Goal: Transaction & Acquisition: Purchase product/service

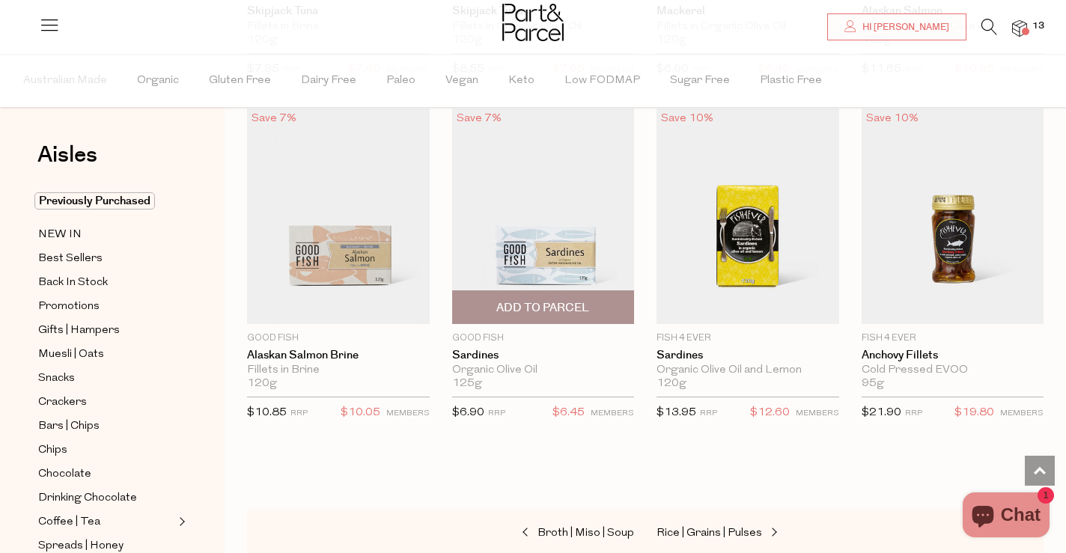
scroll to position [2087, 0]
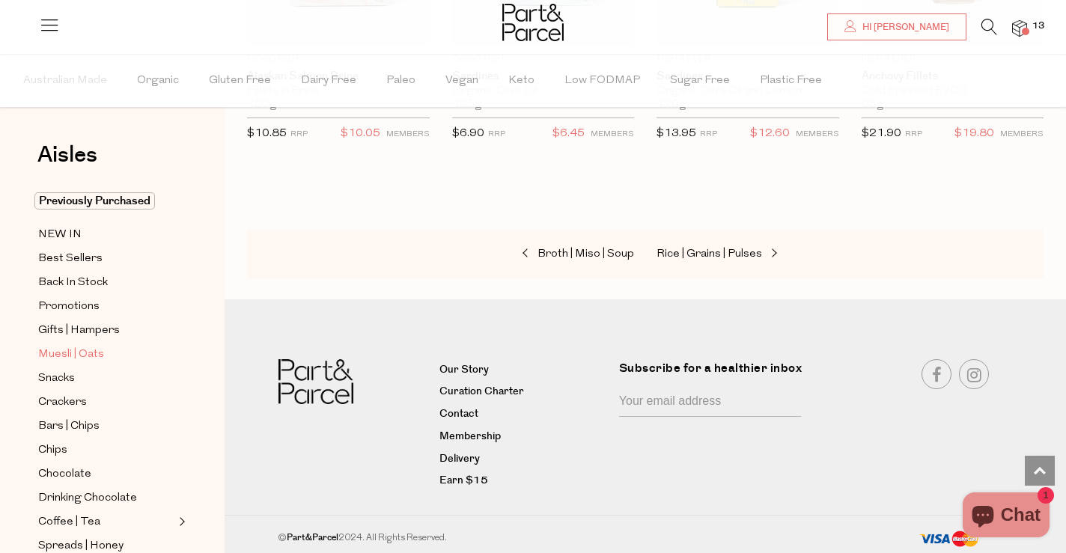
click at [70, 359] on span "Muesli | Oats" at bounding box center [71, 355] width 66 height 18
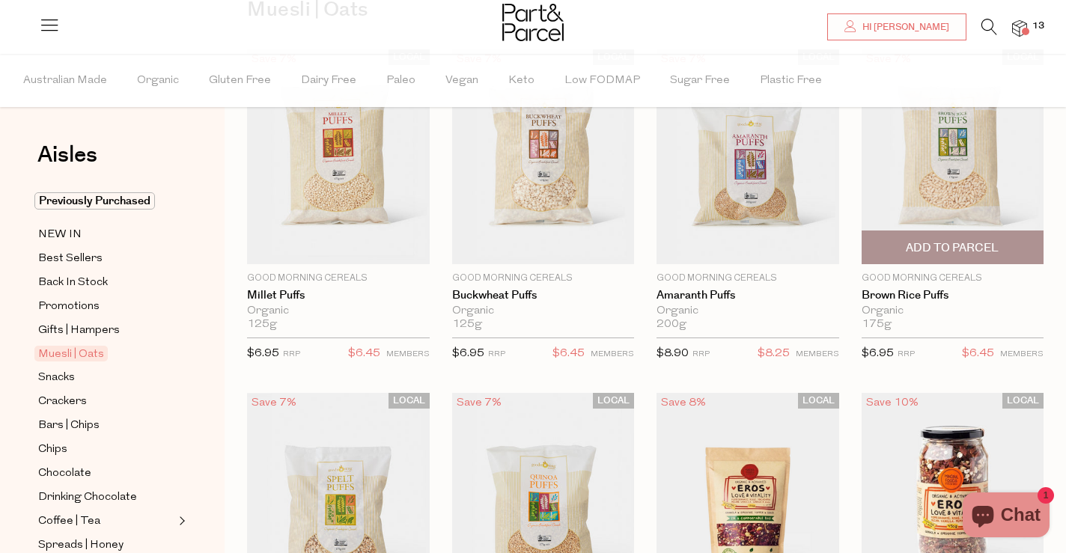
scroll to position [145, 0]
click at [985, 246] on span "Add To Parcel" at bounding box center [952, 249] width 93 height 16
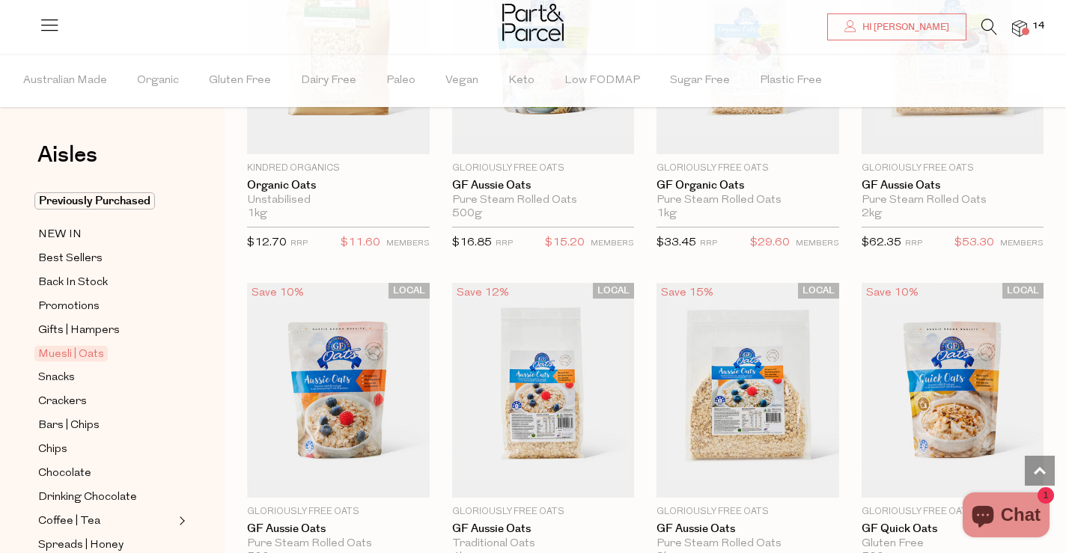
scroll to position [3806, 0]
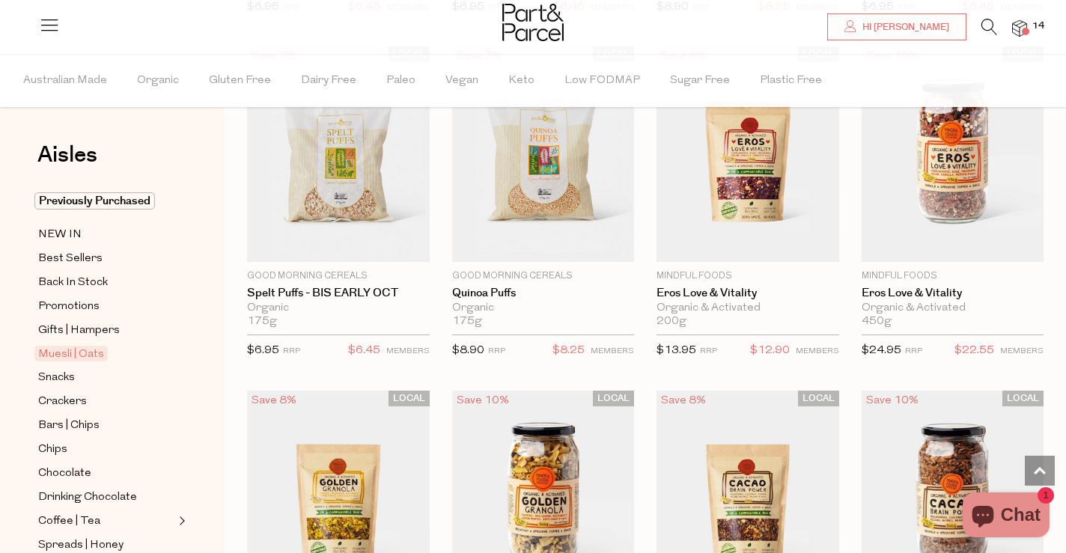
scroll to position [296, 0]
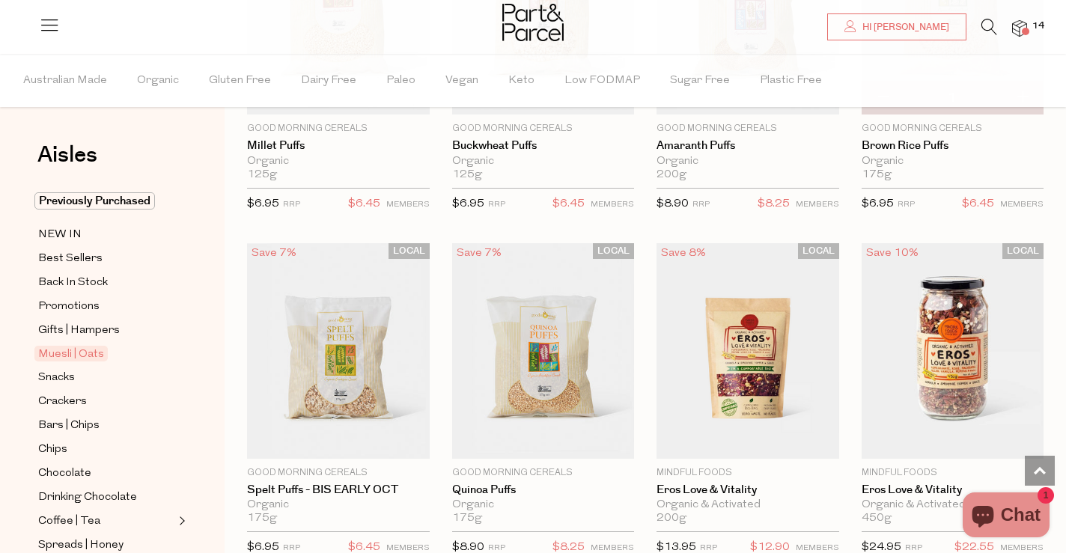
click at [1021, 24] on img at bounding box center [1019, 28] width 15 height 17
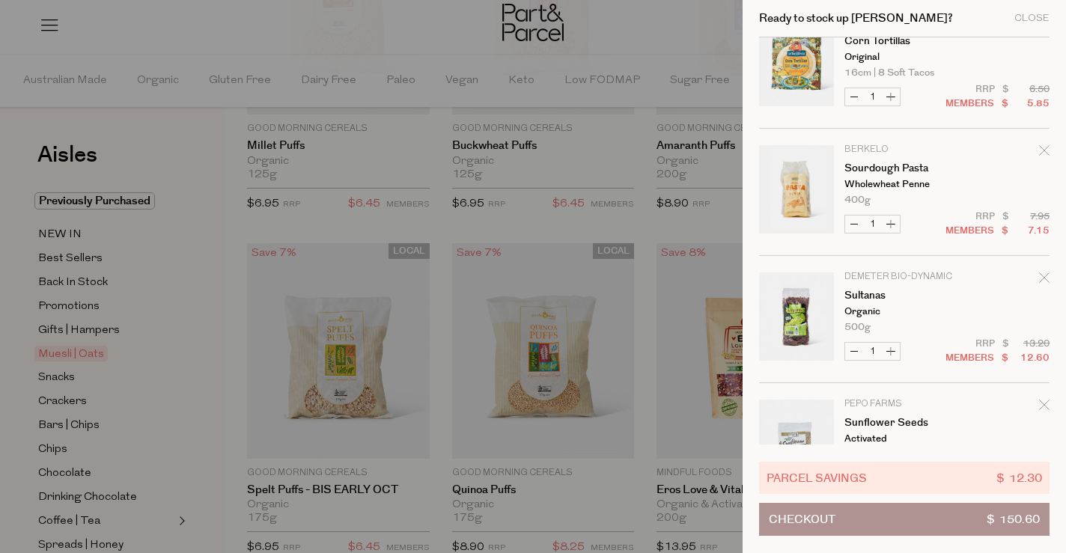
scroll to position [299, 0]
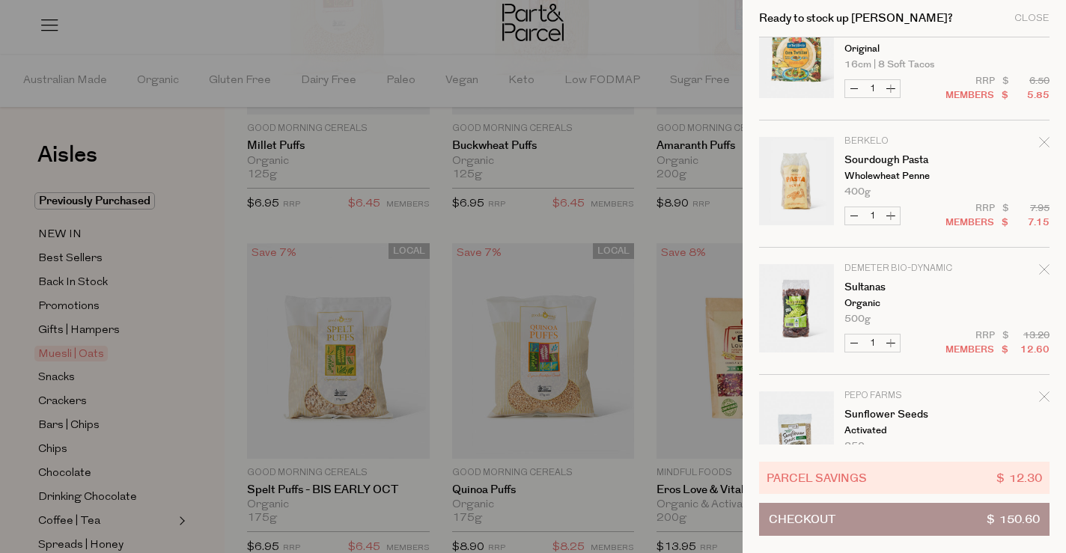
click at [851, 338] on button "Decrease Sultanas" at bounding box center [854, 343] width 18 height 17
type input "0"
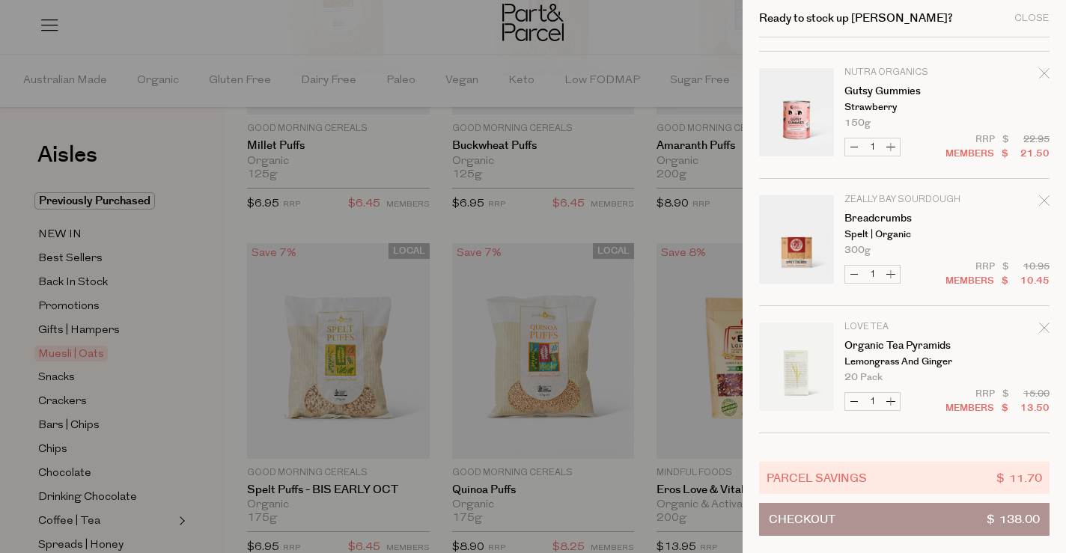
scroll to position [1042, 0]
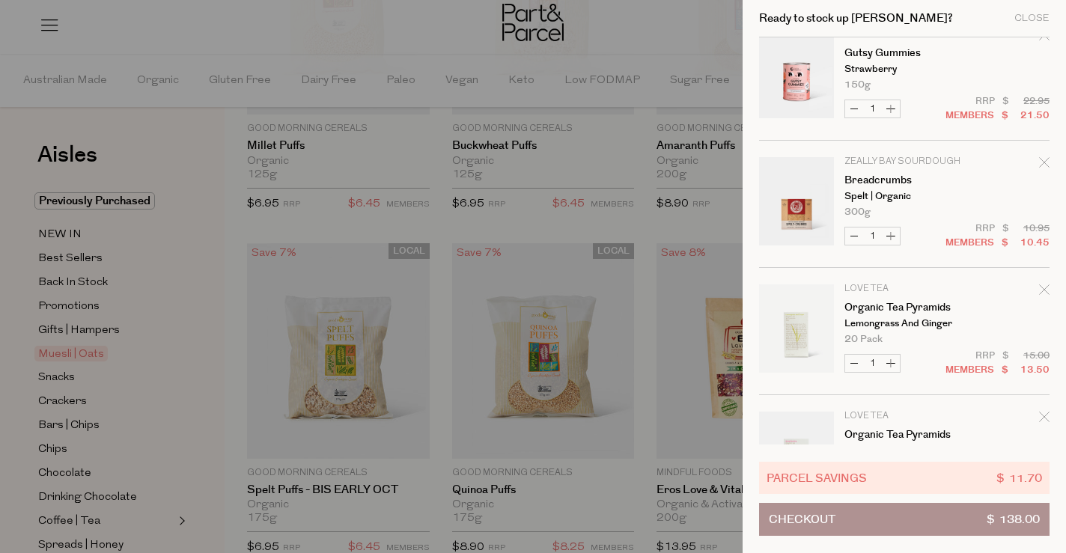
click at [1042, 161] on icon "Remove Breadcrumbs" at bounding box center [1044, 162] width 10 height 10
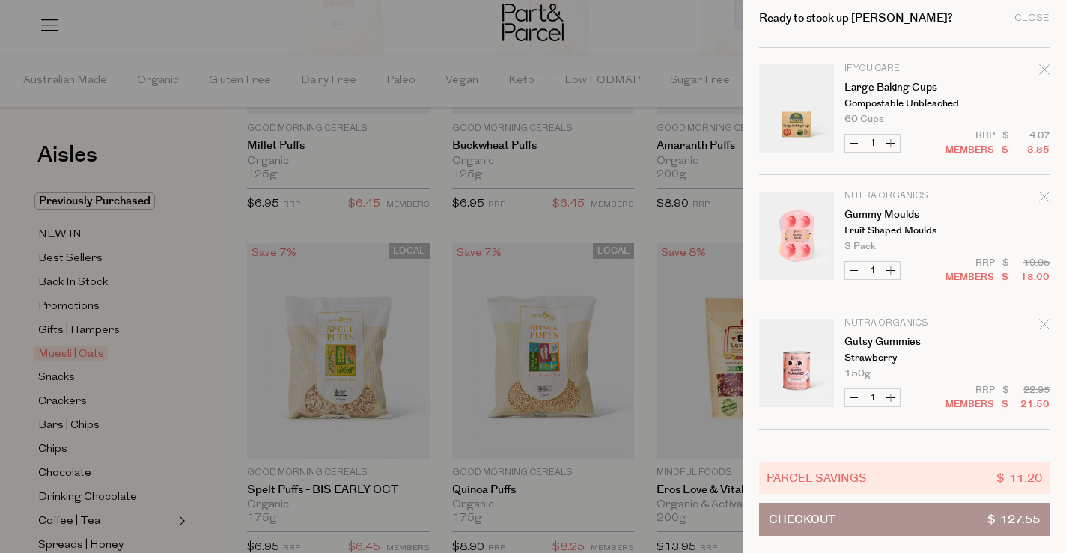
scroll to position [759, 0]
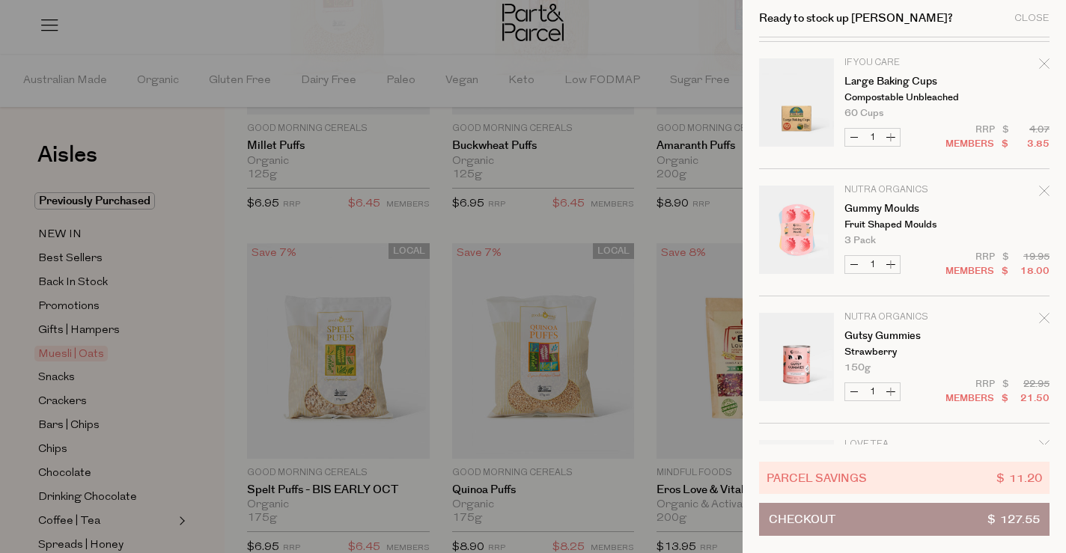
click at [1040, 319] on icon "Remove Gutsy Gummies" at bounding box center [1044, 318] width 10 height 10
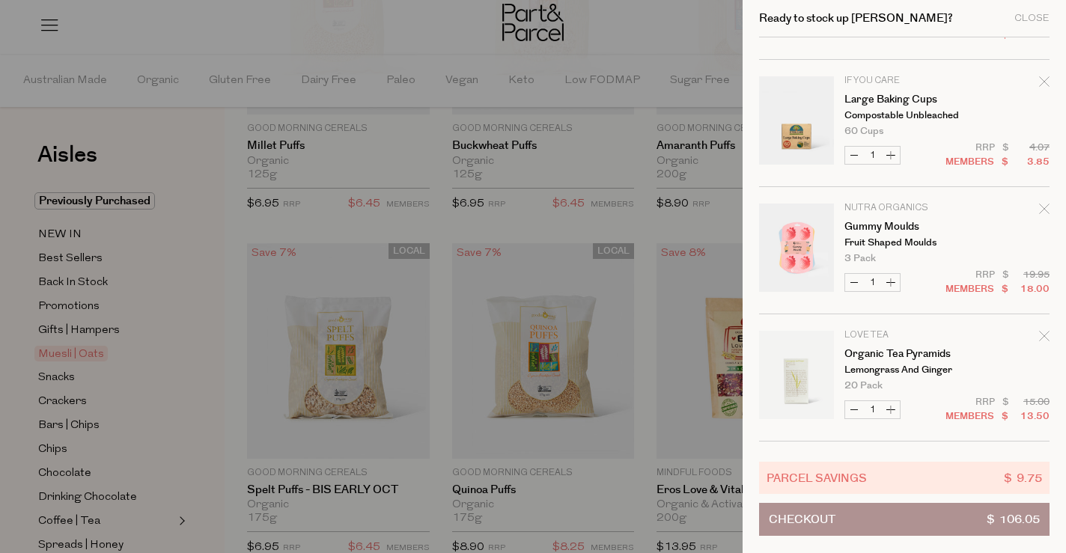
scroll to position [743, 0]
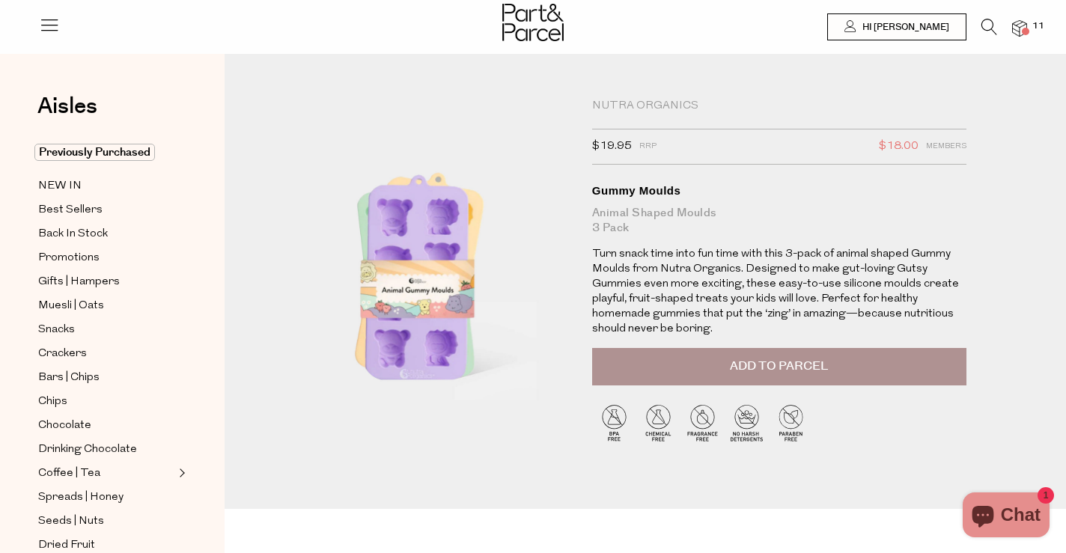
click at [677, 370] on button "Add to Parcel" at bounding box center [779, 366] width 374 height 37
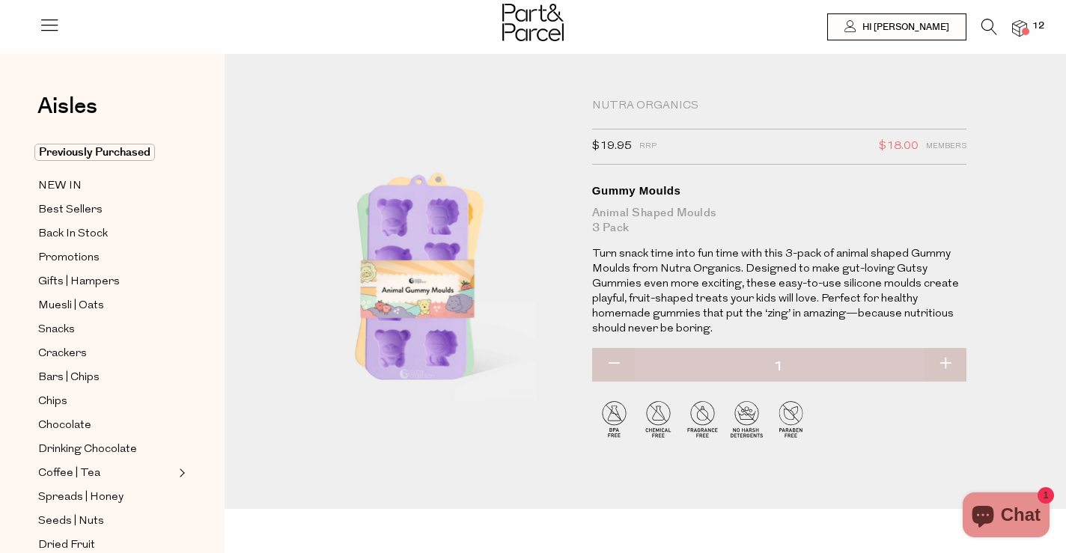
click at [1028, 25] on div at bounding box center [533, 24] width 1066 height 49
click at [1021, 29] on img at bounding box center [1019, 28] width 15 height 17
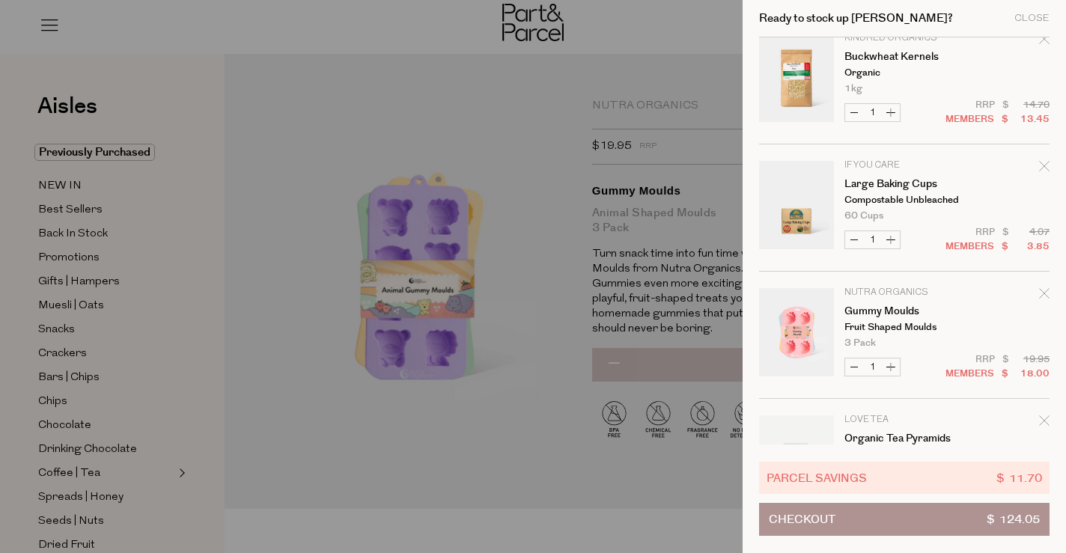
scroll to position [904, 0]
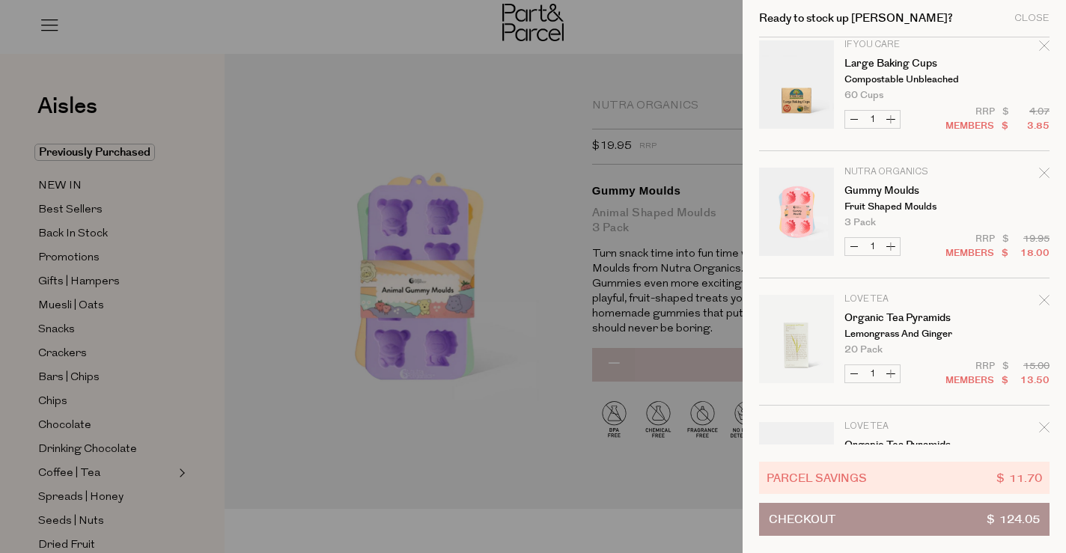
click at [819, 205] on link "Your cart" at bounding box center [796, 215] width 75 height 94
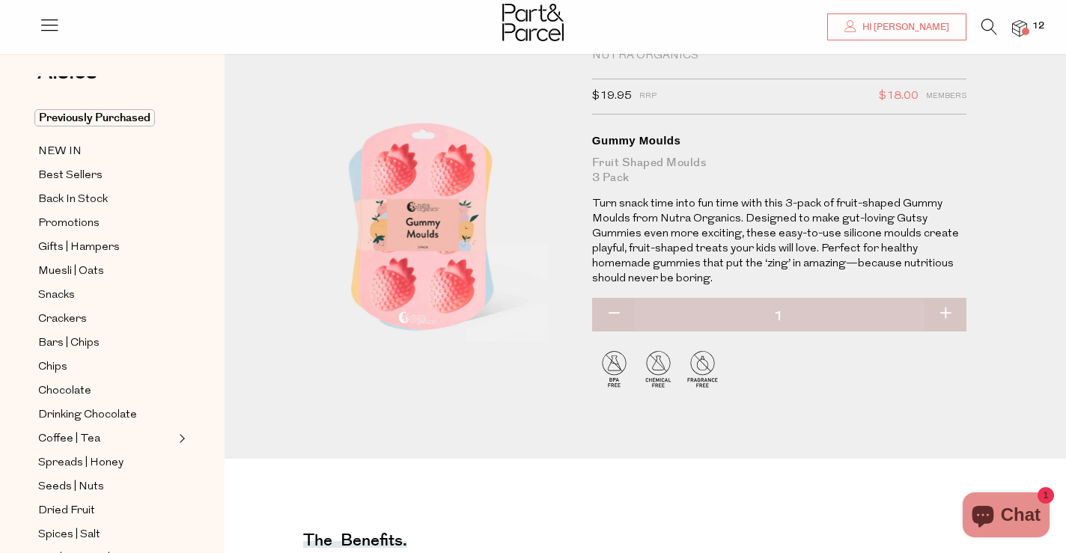
scroll to position [43, 0]
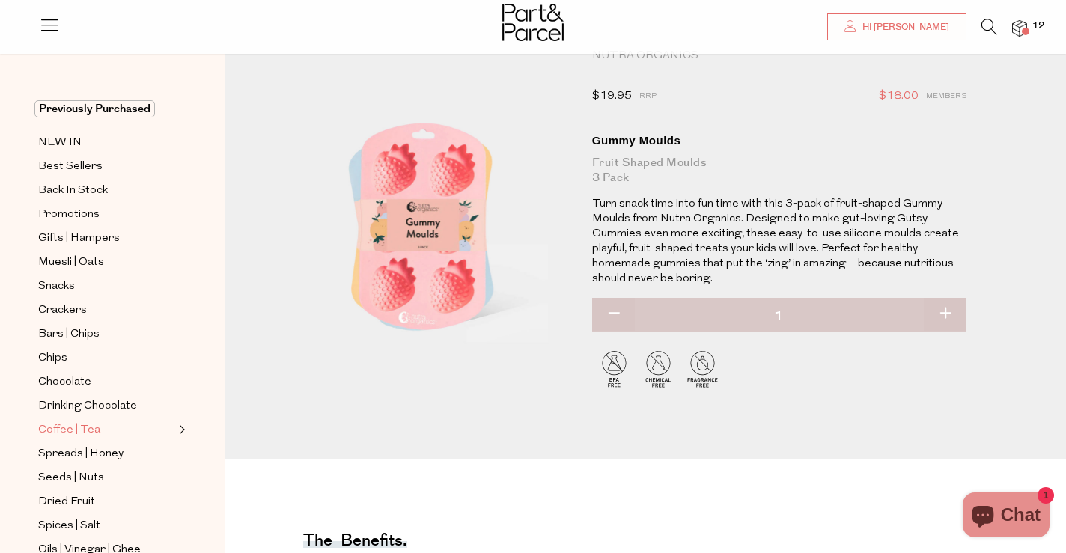
click at [84, 436] on span "Coffee | Tea" at bounding box center [69, 430] width 62 height 18
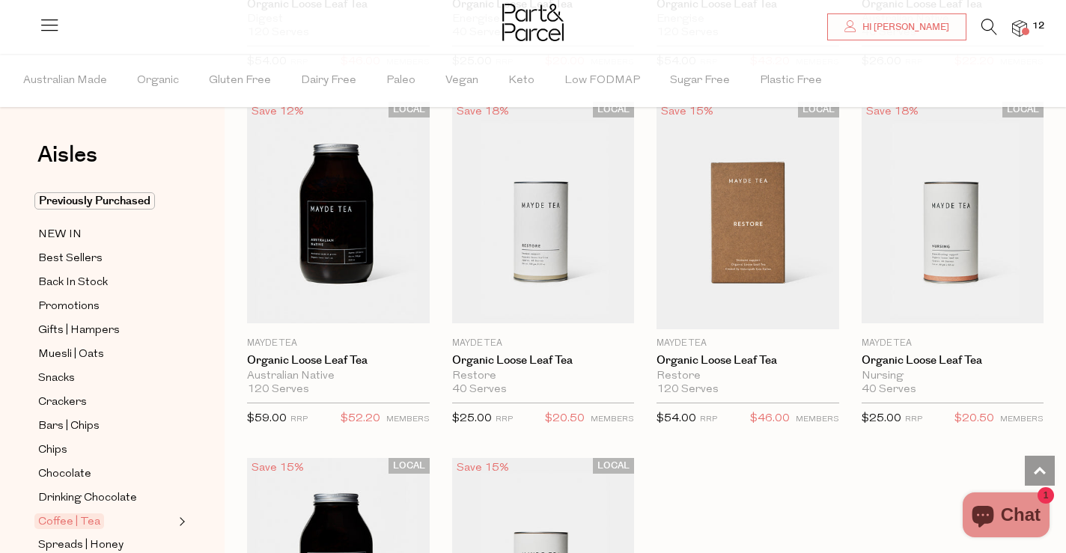
scroll to position [3818, 0]
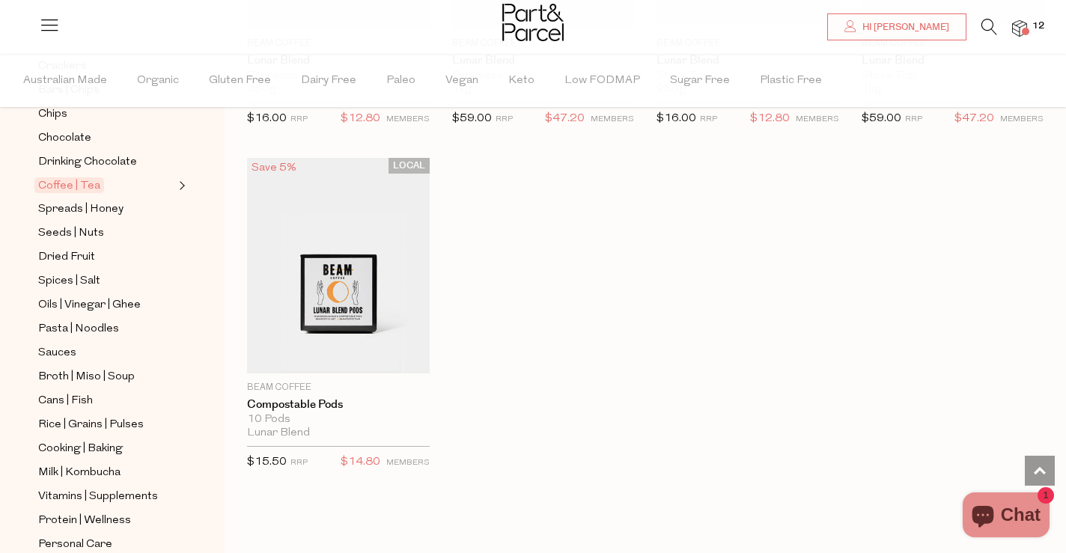
scroll to position [337, 0]
click at [93, 422] on span "Rice | Grains | Pulses" at bounding box center [91, 424] width 106 height 18
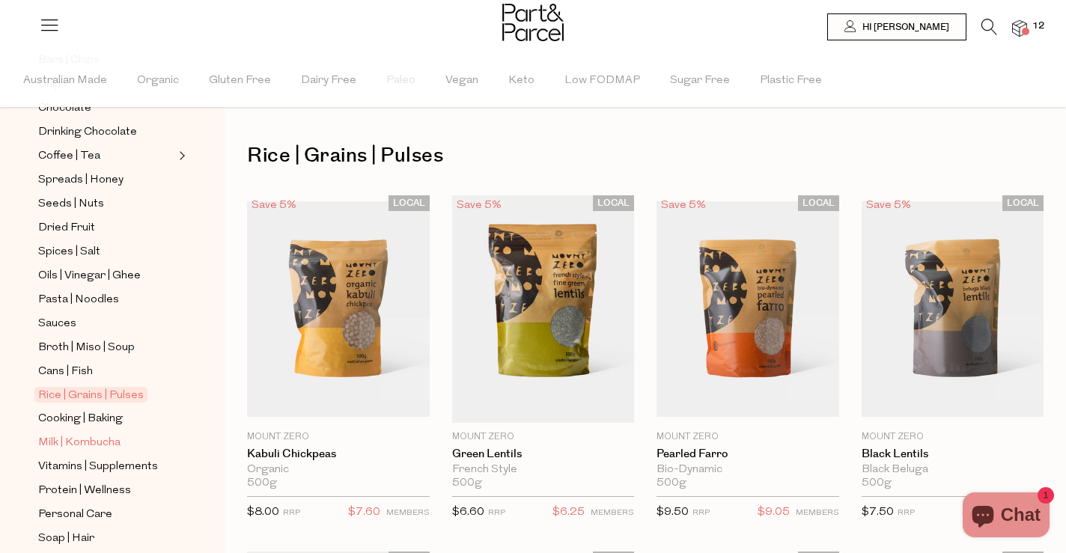
scroll to position [454, 0]
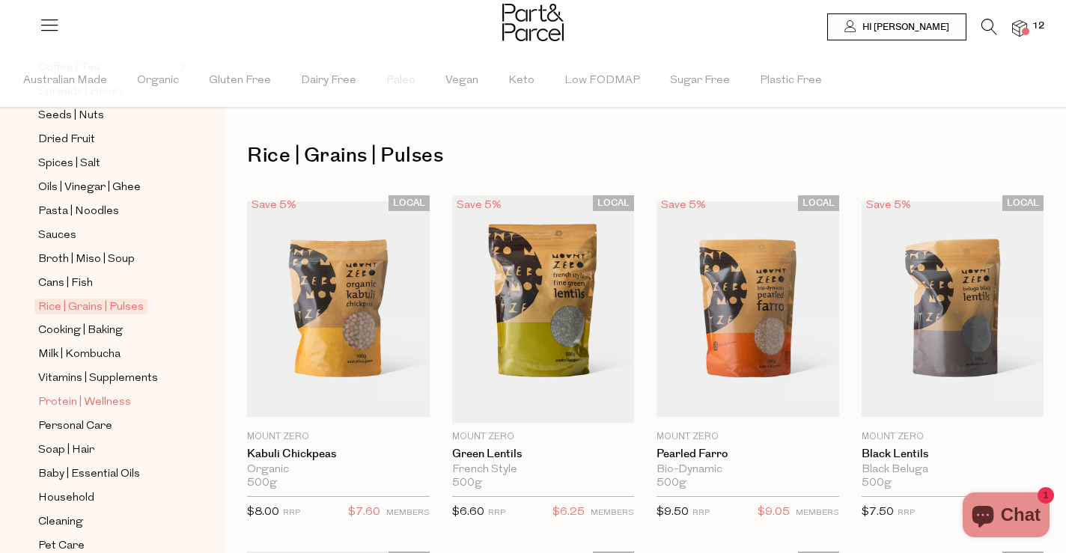
click at [59, 400] on span "Protein | Wellness" at bounding box center [84, 403] width 93 height 18
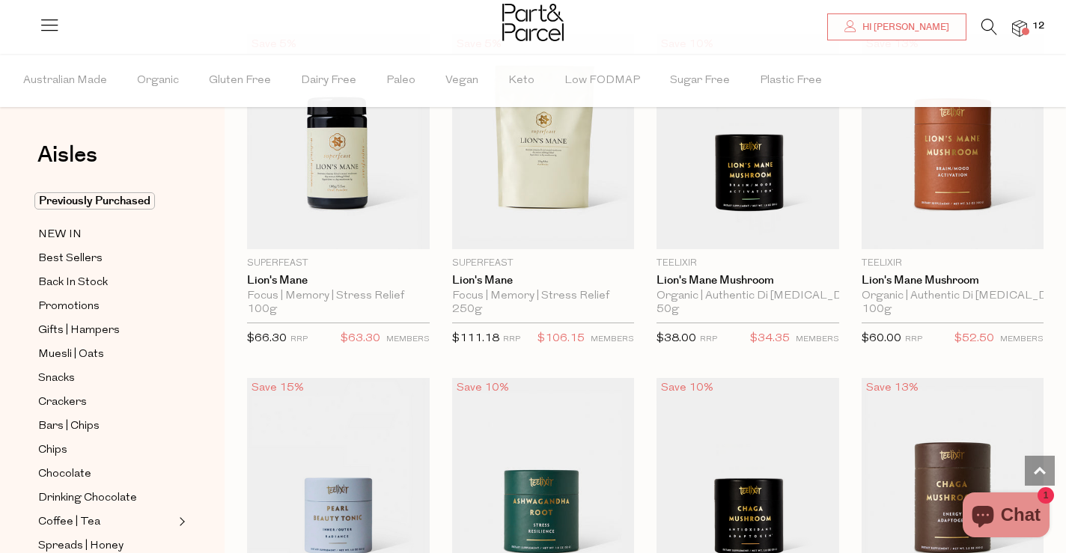
scroll to position [3468, 0]
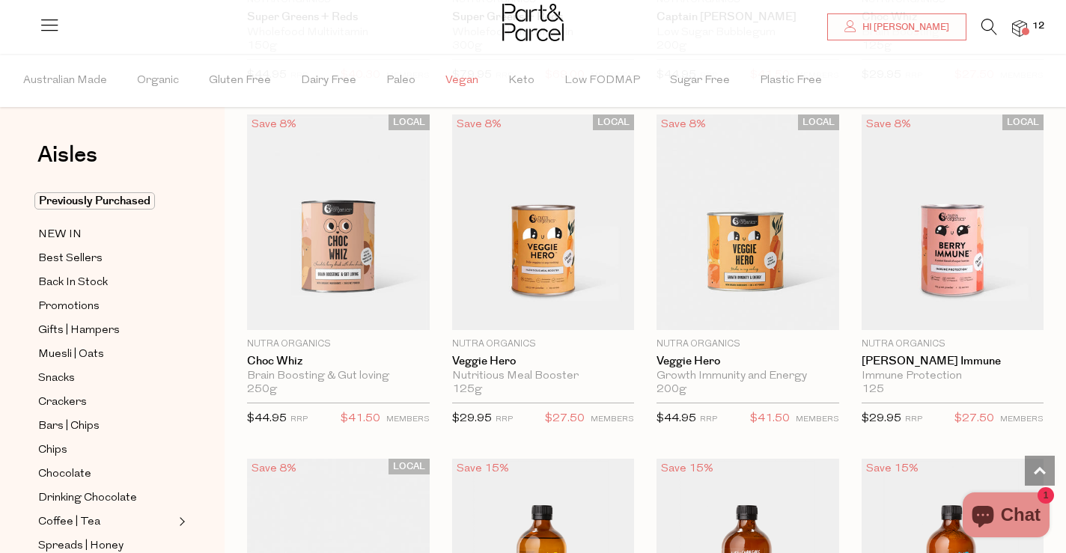
scroll to position [6462, 0]
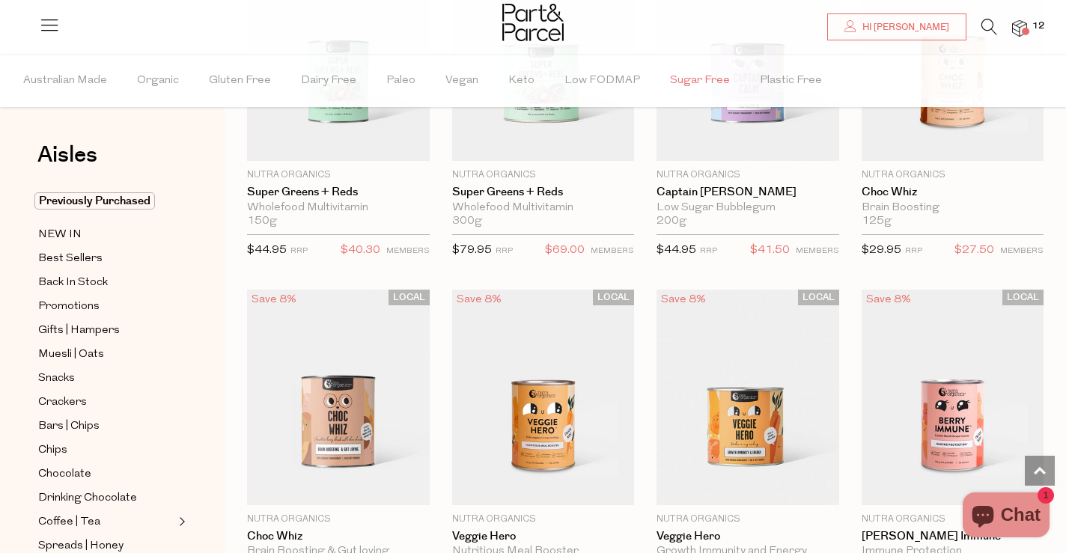
click at [682, 80] on span "Sugar Free" at bounding box center [700, 81] width 60 height 52
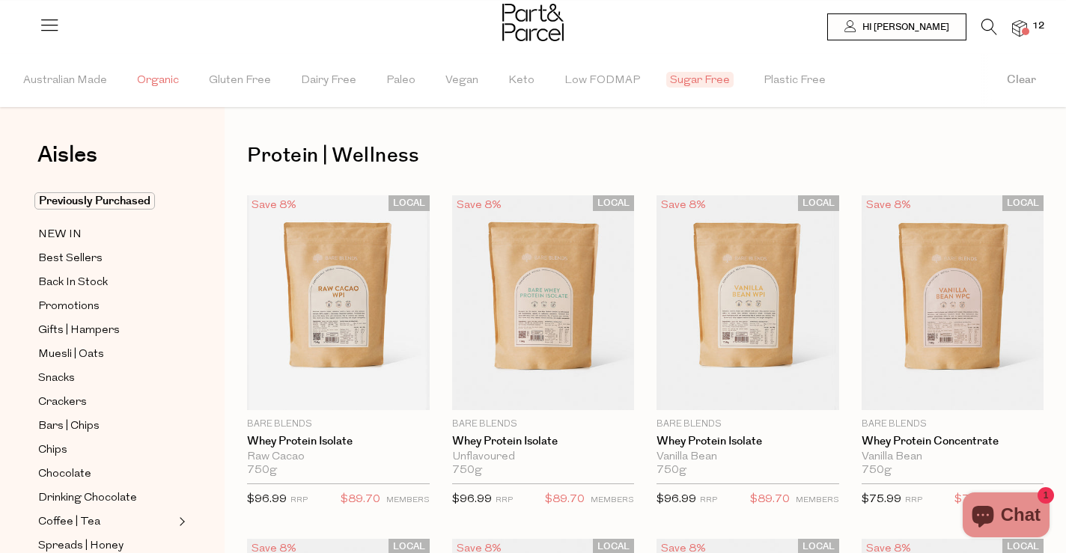
click at [165, 80] on span "Organic" at bounding box center [158, 81] width 42 height 52
click at [239, 76] on span "Gluten Free" at bounding box center [244, 81] width 62 height 52
click at [311, 85] on span "Dairy Free" at bounding box center [335, 81] width 55 height 52
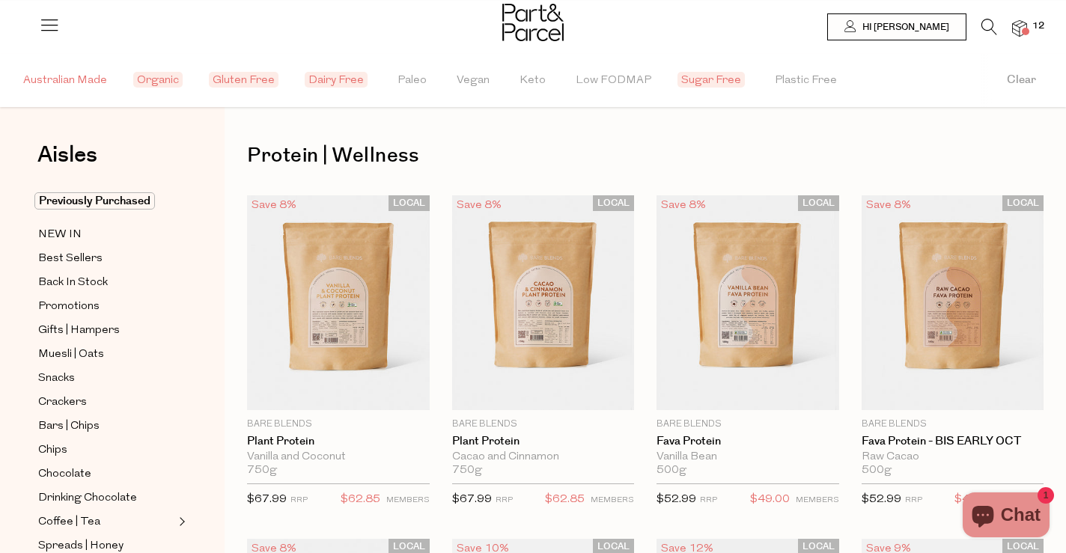
click at [56, 76] on span "Australian Made" at bounding box center [65, 81] width 84 height 52
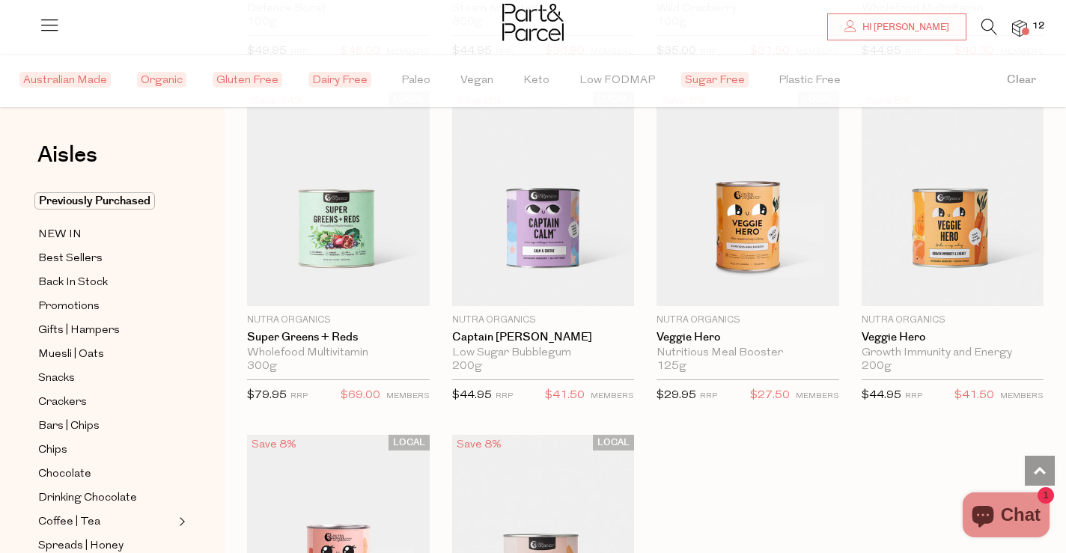
scroll to position [2771, 0]
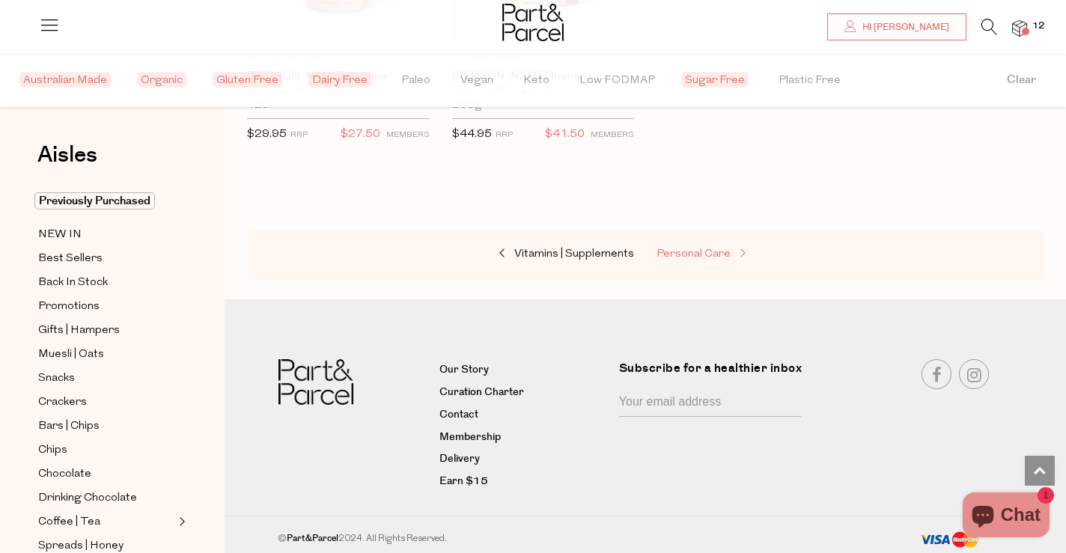
click at [718, 245] on link "Personal Care" at bounding box center [731, 254] width 150 height 19
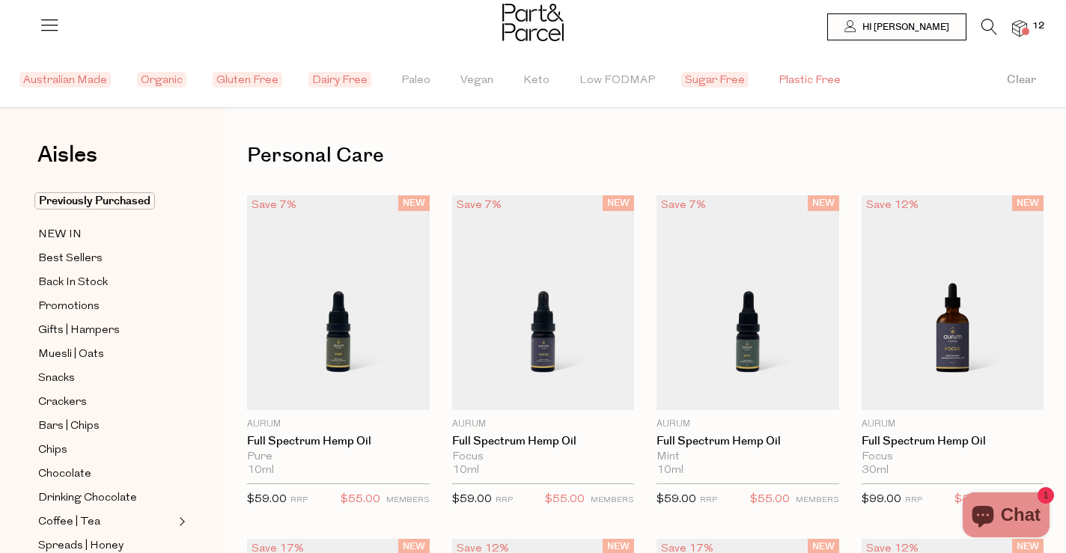
click at [784, 75] on span "Plastic Free" at bounding box center [809, 81] width 62 height 52
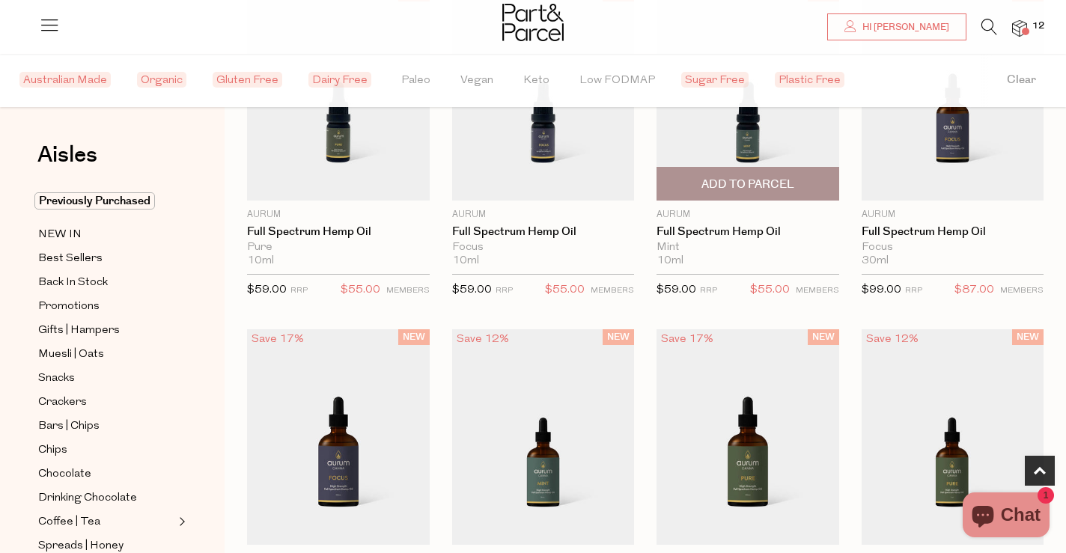
scroll to position [754, 0]
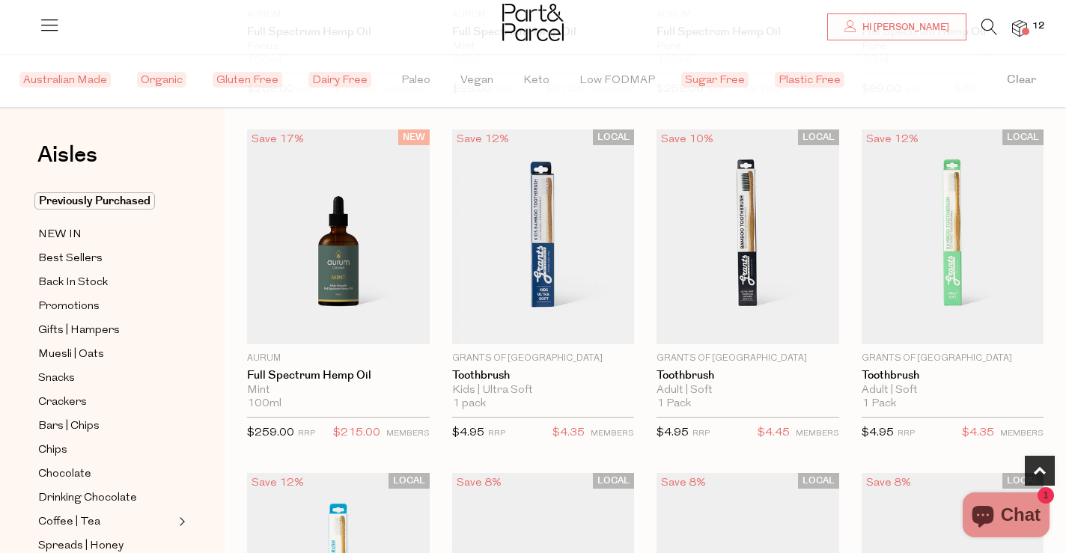
click at [698, 80] on span "Sugar Free" at bounding box center [714, 80] width 67 height 16
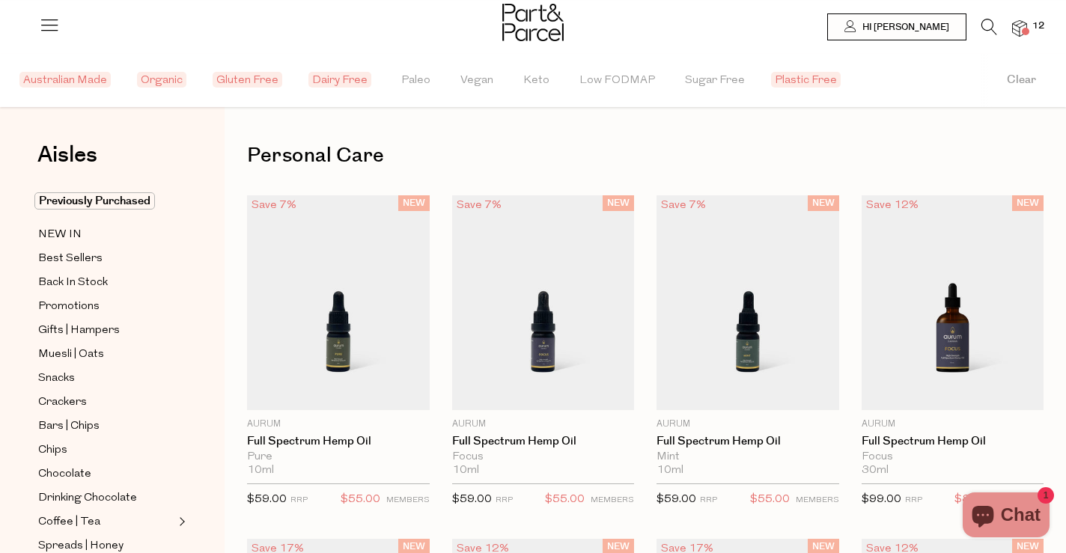
click at [340, 90] on button "Dairy Free" at bounding box center [341, 80] width 59 height 52
click at [198, 78] on li "Organic" at bounding box center [179, 80] width 76 height 53
click at [265, 78] on span "Gluten Free" at bounding box center [244, 80] width 70 height 16
click at [91, 79] on span "Australian Made" at bounding box center [64, 80] width 91 height 16
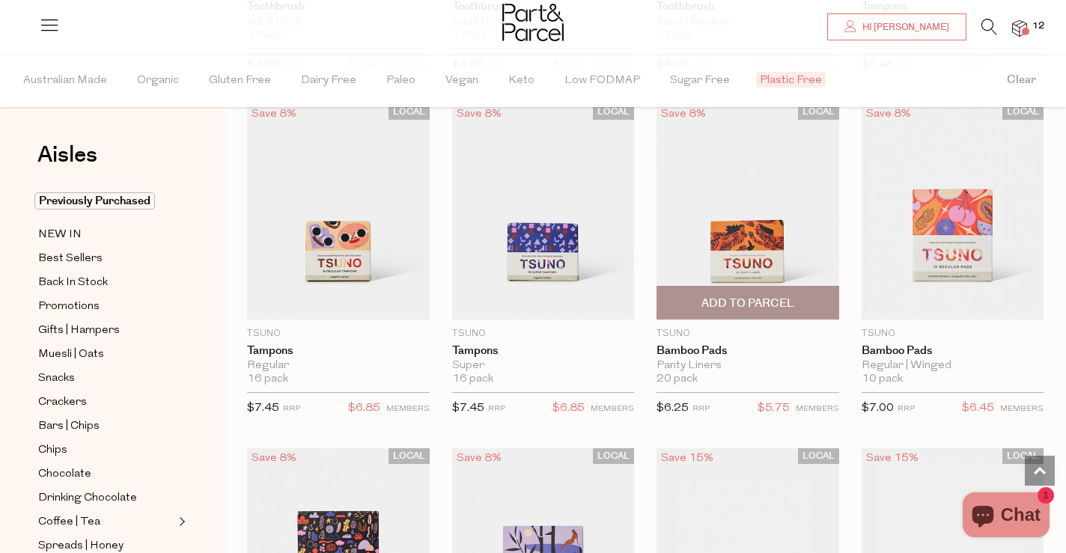
scroll to position [1810, 0]
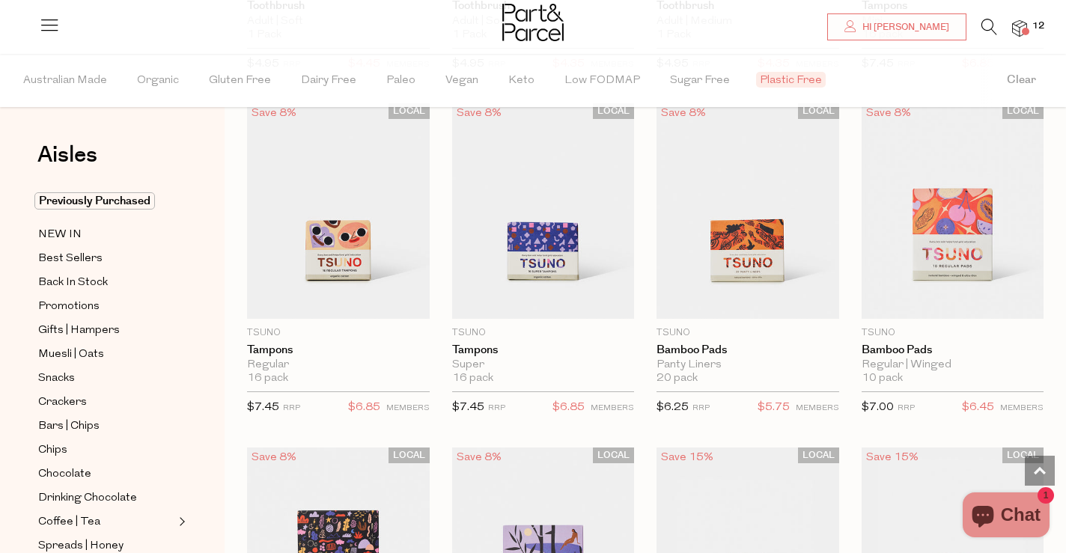
click at [1018, 26] on img at bounding box center [1019, 28] width 15 height 17
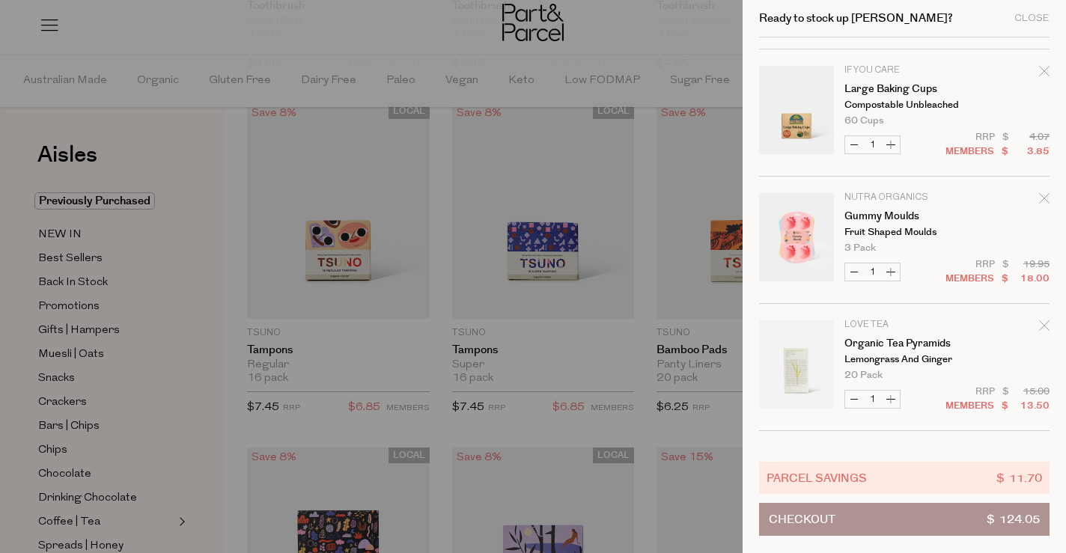
scroll to position [1120, 0]
